Goal: Task Accomplishment & Management: Use online tool/utility

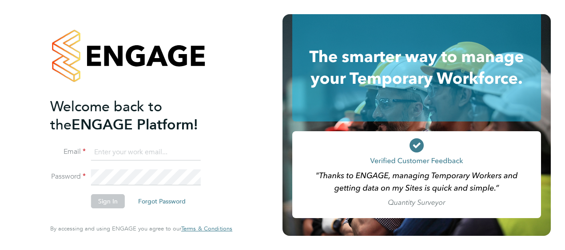
click at [111, 156] on input at bounding box center [146, 153] width 110 height 16
type input "S"
type input "[PERSON_NAME][EMAIL_ADDRESS][PERSON_NAME][PERSON_NAME][DOMAIN_NAME]"
click at [110, 204] on button "Sign In" at bounding box center [108, 201] width 34 height 14
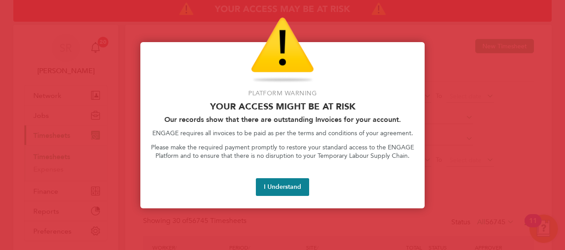
click at [303, 192] on button "I Understand" at bounding box center [282, 187] width 53 height 18
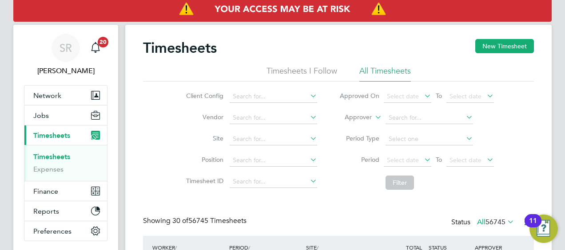
click at [358, 129] on li "Worker" at bounding box center [350, 128] width 44 height 12
click at [395, 123] on input at bounding box center [428, 118] width 87 height 12
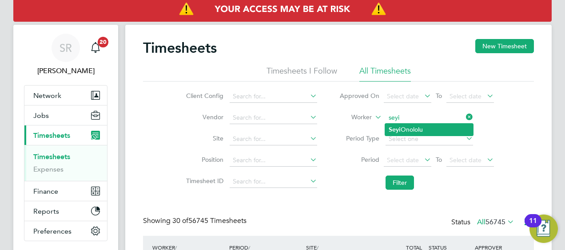
click at [409, 131] on li "[PERSON_NAME]" at bounding box center [429, 130] width 88 height 12
type input "[PERSON_NAME]"
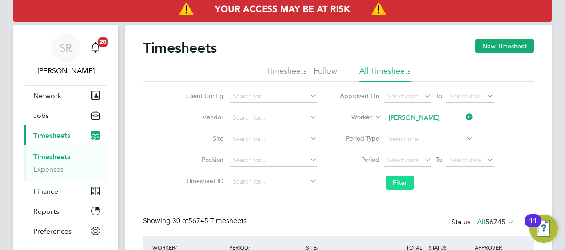
click at [400, 187] on button "Filter" at bounding box center [399, 183] width 28 height 14
